Goal: Transaction & Acquisition: Purchase product/service

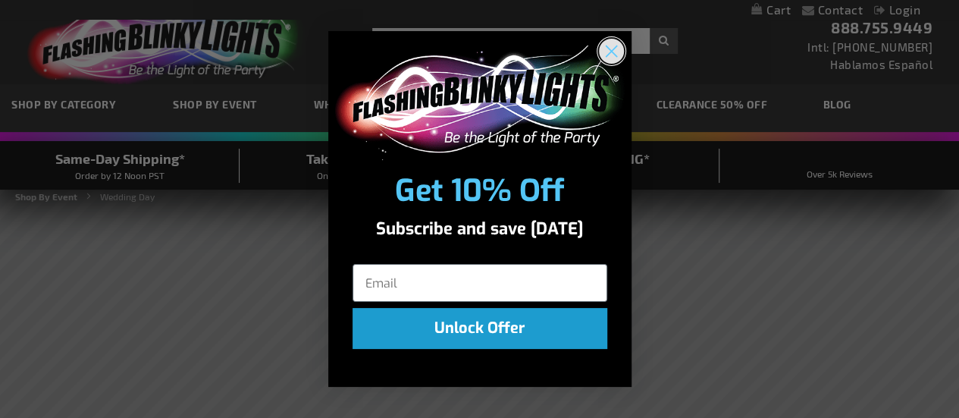
click at [598, 55] on icon "Close dialog" at bounding box center [611, 51] width 27 height 27
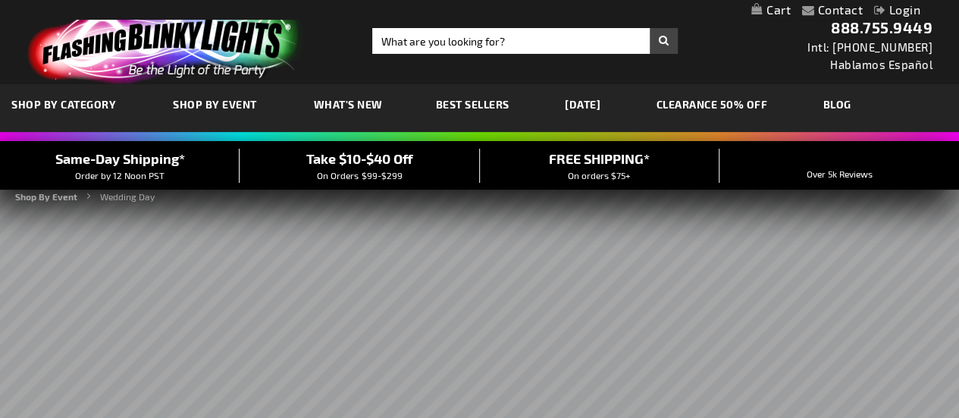
click at [761, 110] on link "CLEARANCE 50% OFF" at bounding box center [712, 104] width 134 height 51
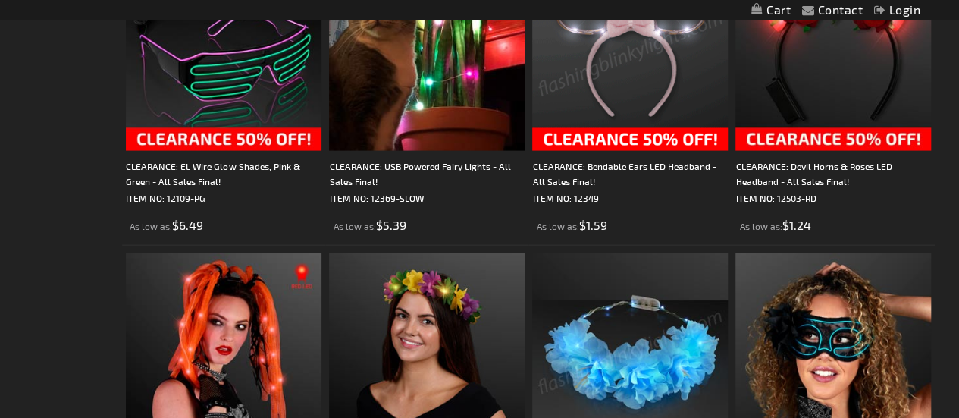
scroll to position [1185, 0]
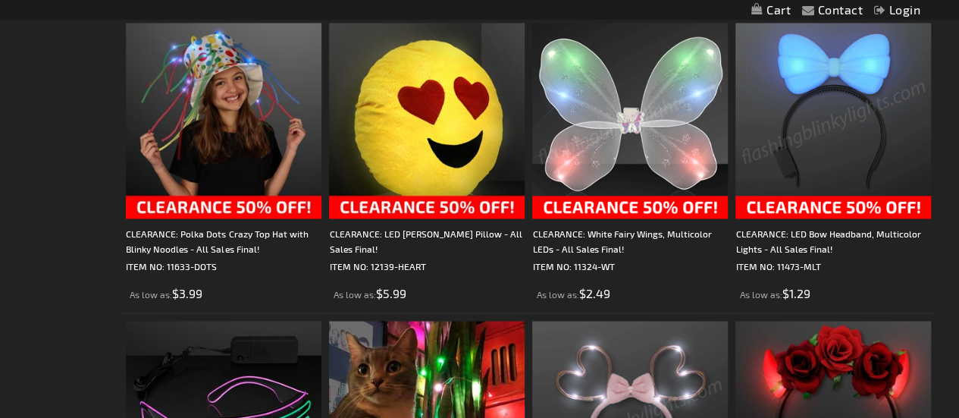
click at [849, 86] on img at bounding box center [834, 121] width 196 height 196
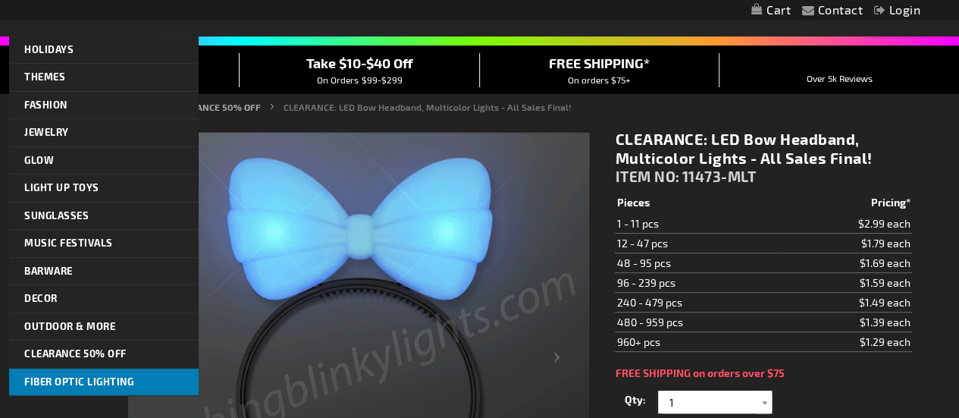
scroll to position [76, 0]
